Goal: Register for event/course

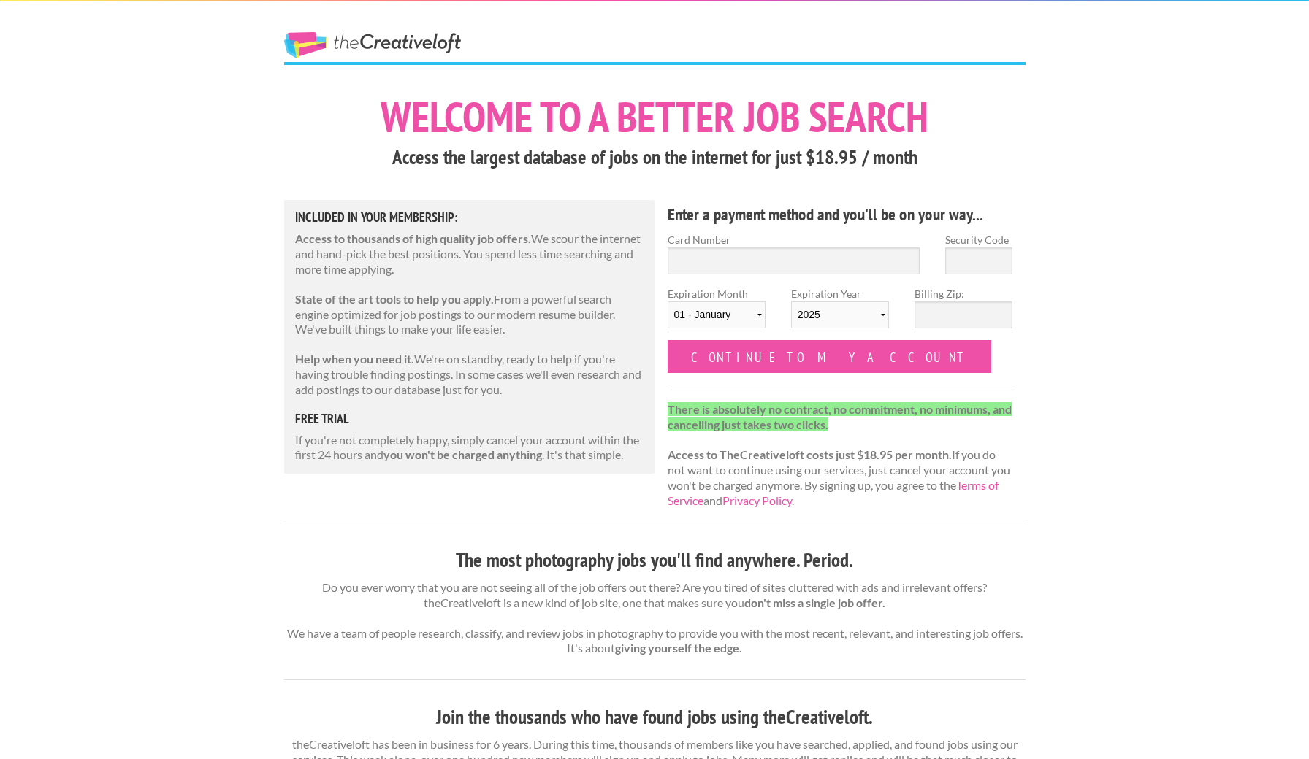
click at [428, 42] on link "The Creative Loft" at bounding box center [372, 45] width 177 height 26
click at [427, 48] on link "The Creative Loft" at bounding box center [372, 45] width 177 height 26
click at [720, 413] on strong "There is absolutely no contract, no commitment, no minimums, and cancelling jus…" at bounding box center [839, 416] width 344 height 29
